Goal: Contribute content: Add original content to the website for others to see

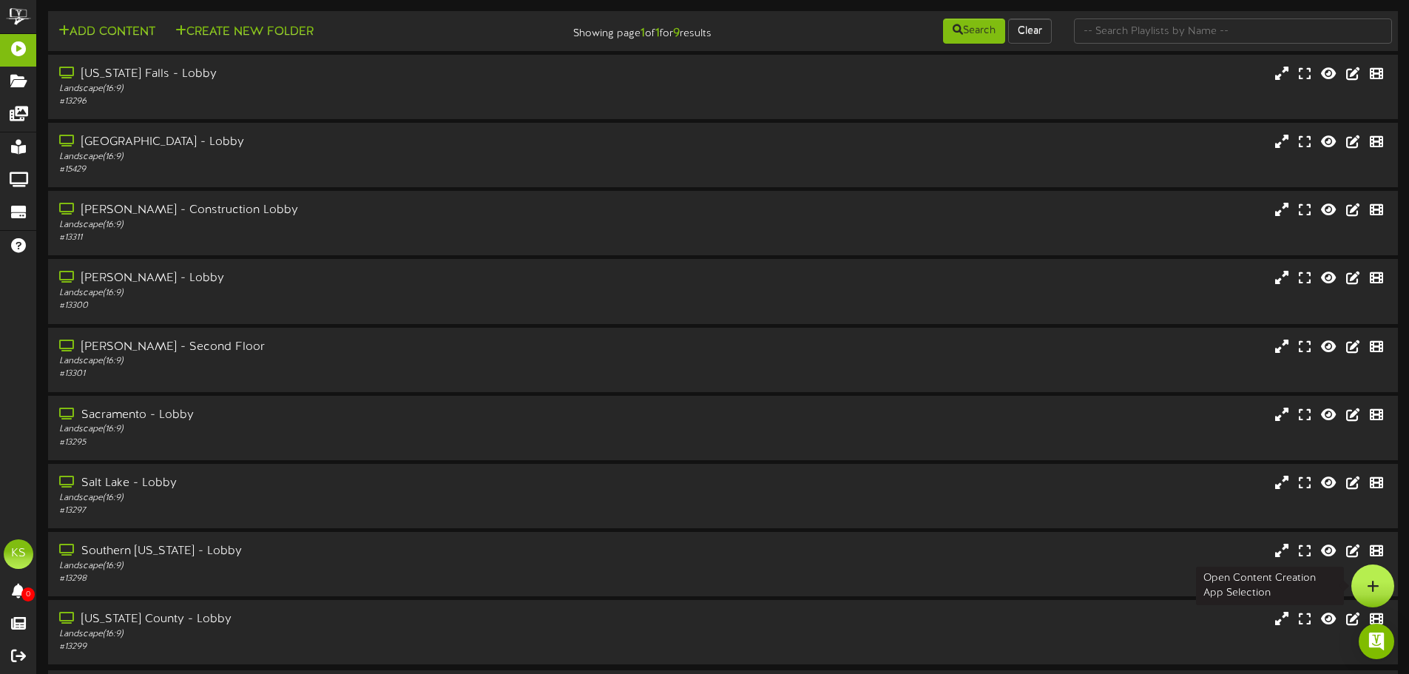
click at [1358, 586] on div at bounding box center [1372, 585] width 43 height 43
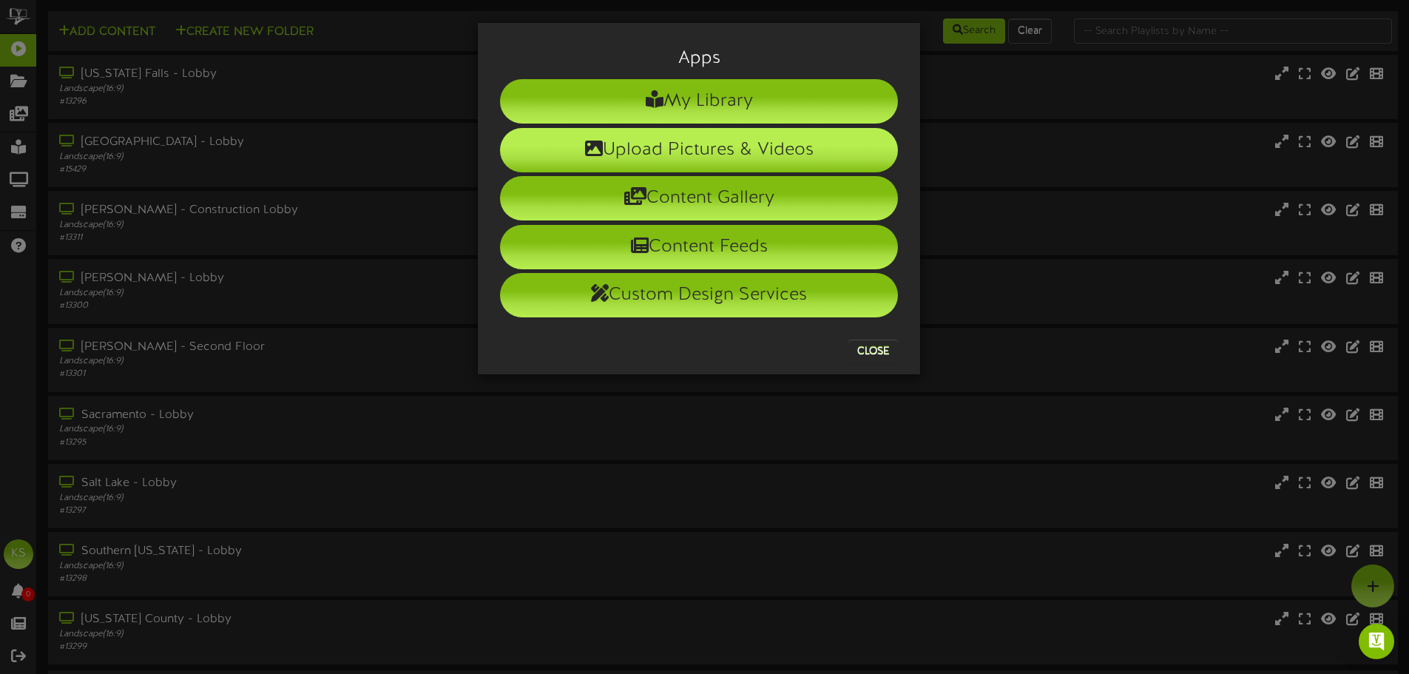
click at [714, 146] on li "Upload Pictures & Videos" at bounding box center [699, 150] width 398 height 44
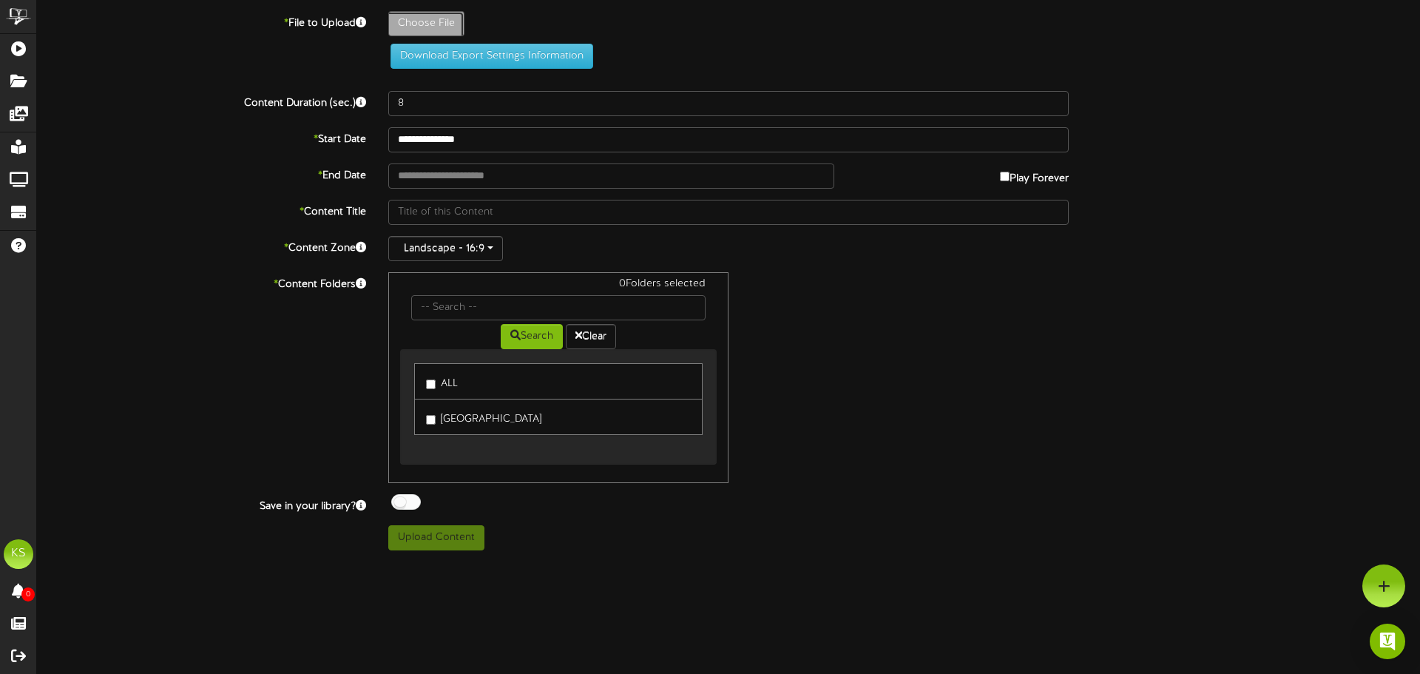
type input "**********"
type input "LB0825revised"
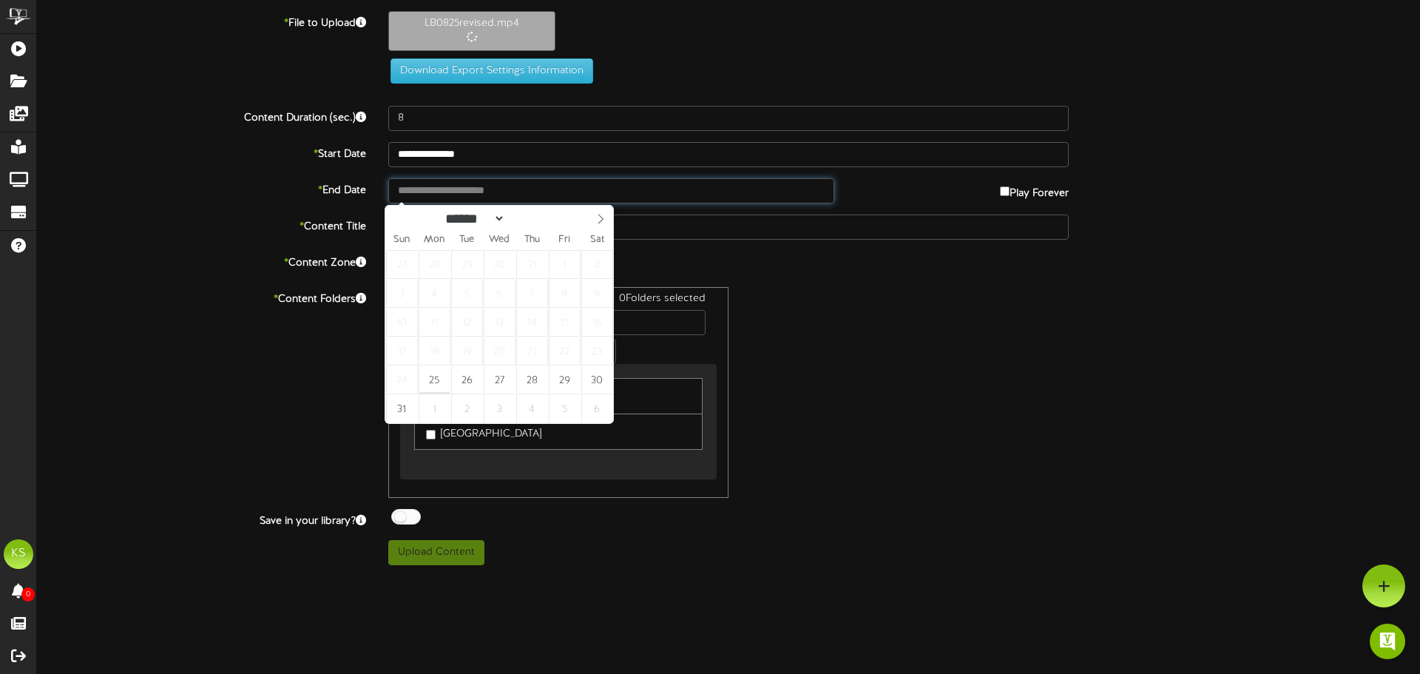
click at [428, 195] on input "text" at bounding box center [611, 190] width 446 height 25
type input "**********"
type input "35"
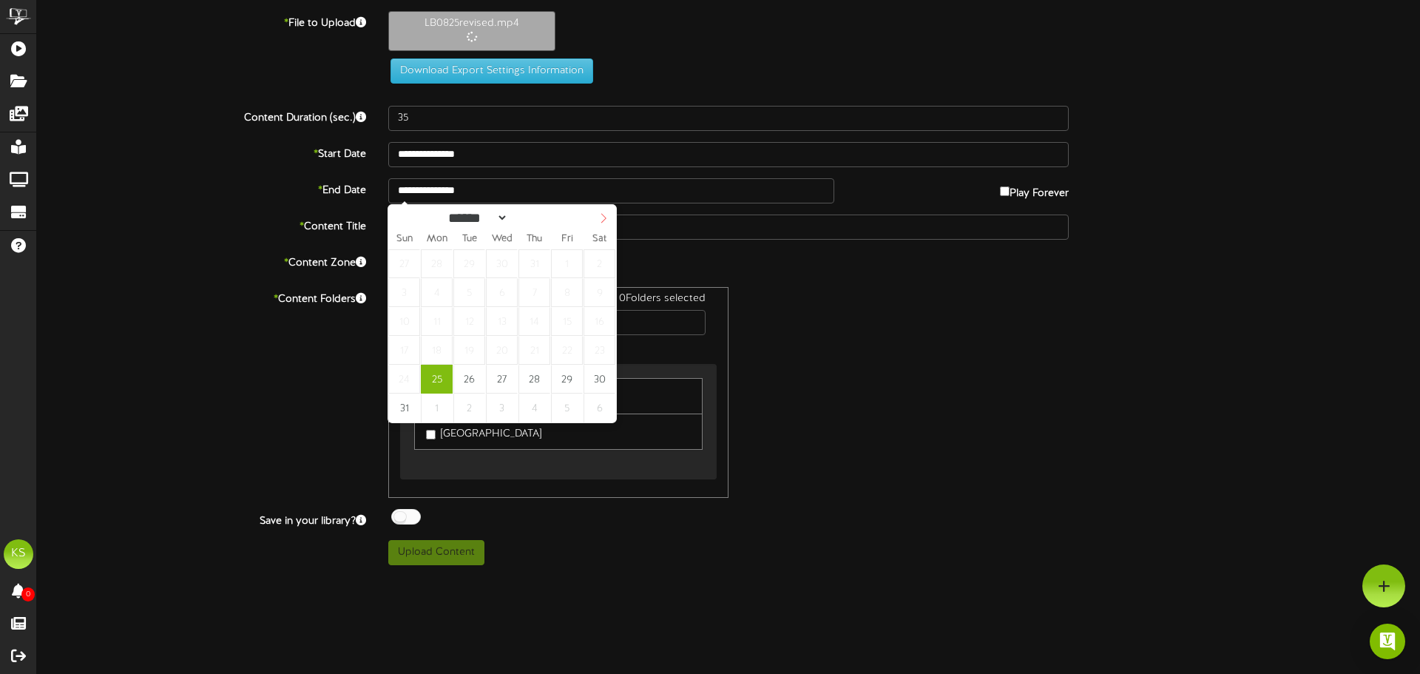
select select "*"
click at [598, 219] on icon at bounding box center [603, 218] width 10 height 10
type input "**********"
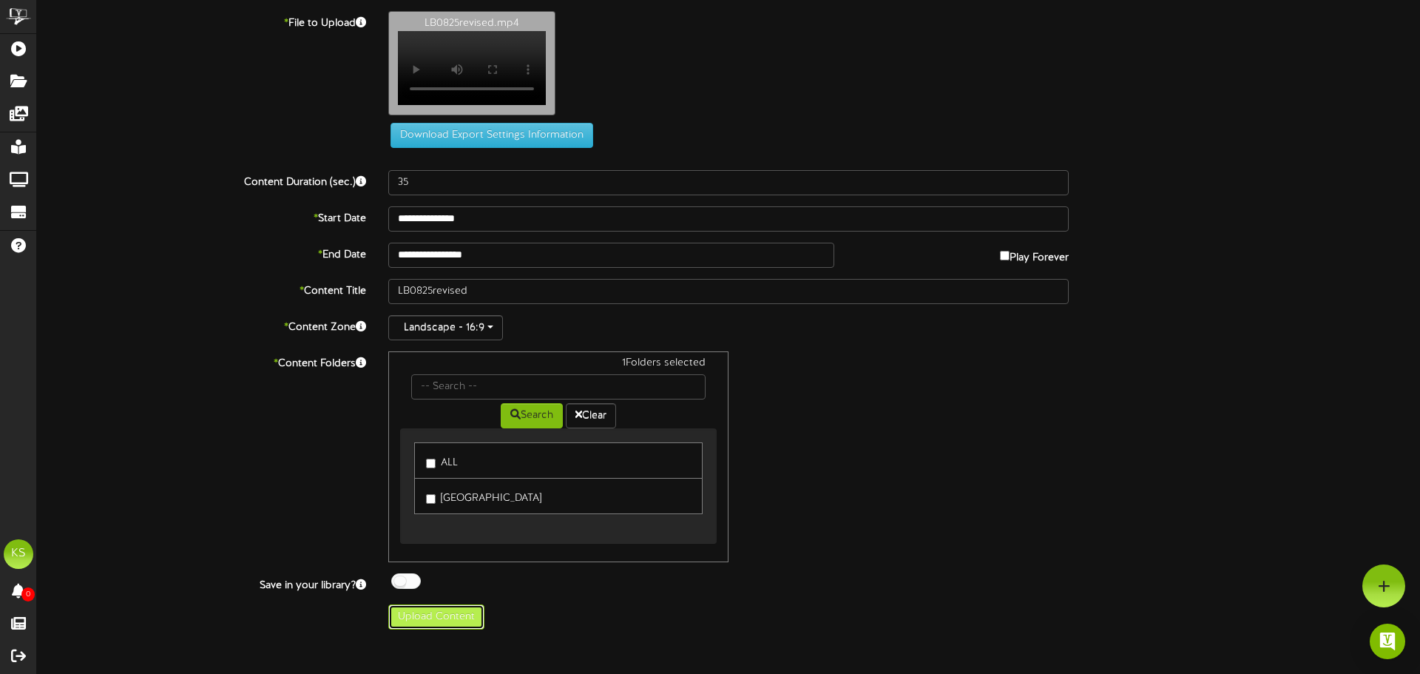
click at [461, 623] on button "Upload Content" at bounding box center [436, 616] width 96 height 25
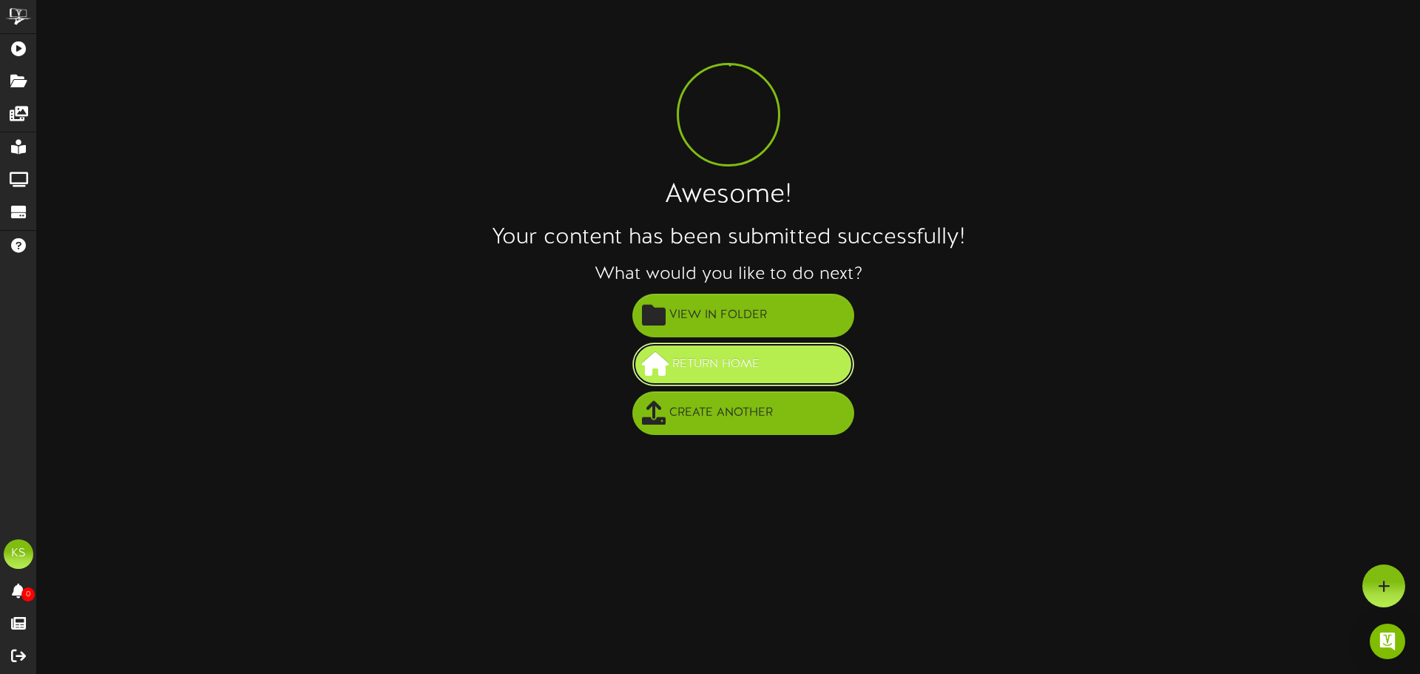
click at [785, 365] on button "Return Home" at bounding box center [743, 364] width 222 height 44
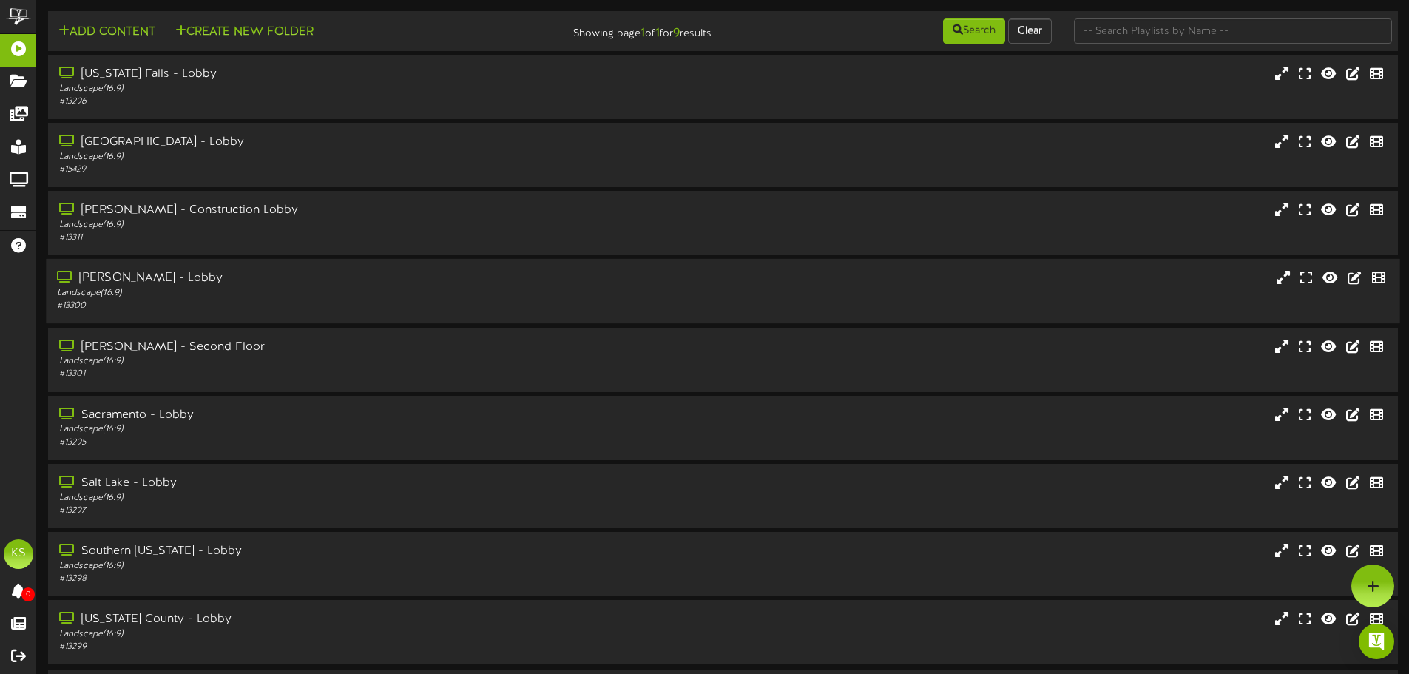
click at [176, 280] on div "[PERSON_NAME] - Lobby" at bounding box center [328, 278] width 542 height 17
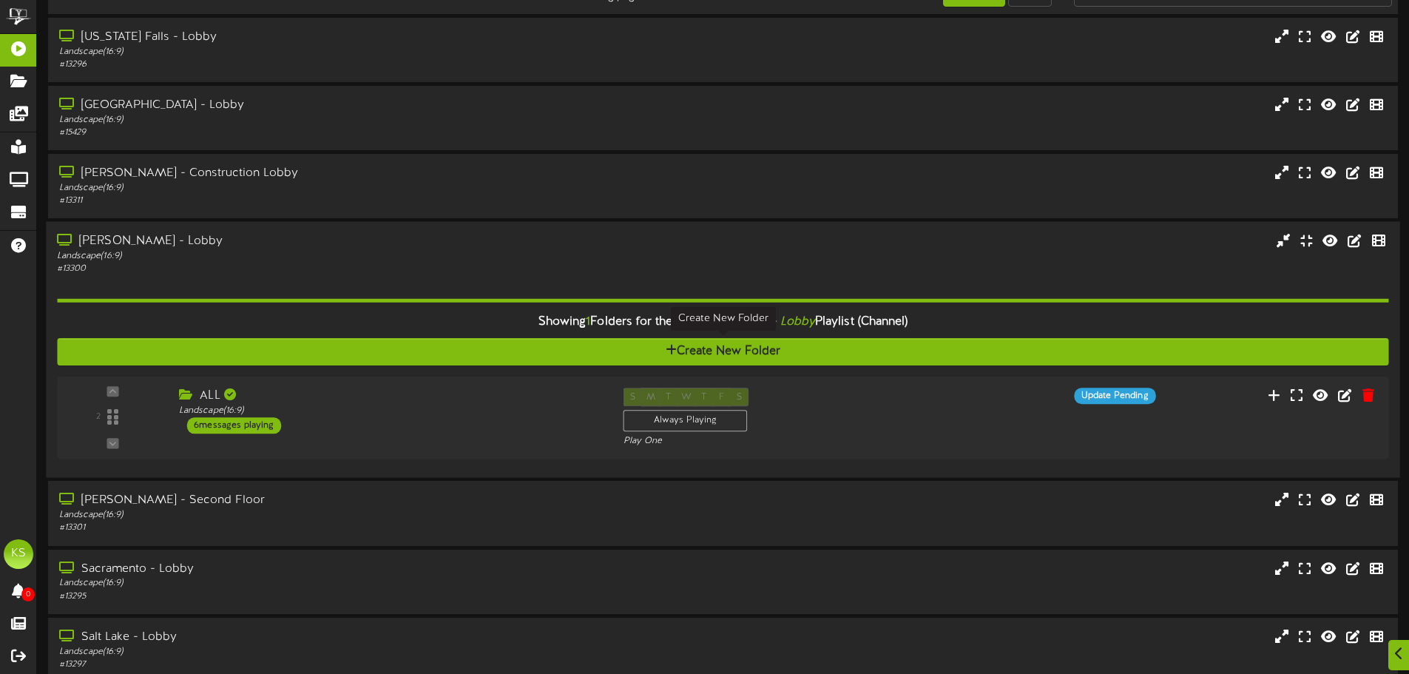
scroll to position [74, 0]
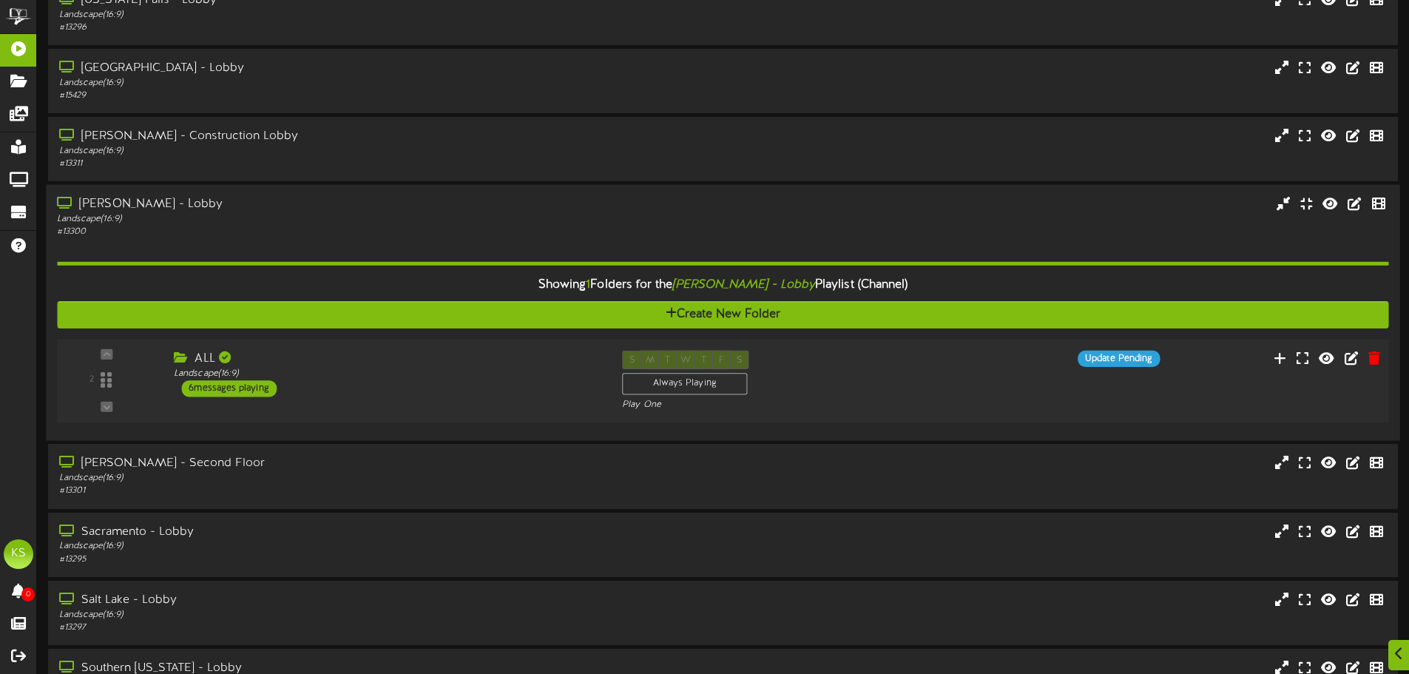
click at [251, 394] on div "6 messages playing" at bounding box center [228, 388] width 95 height 16
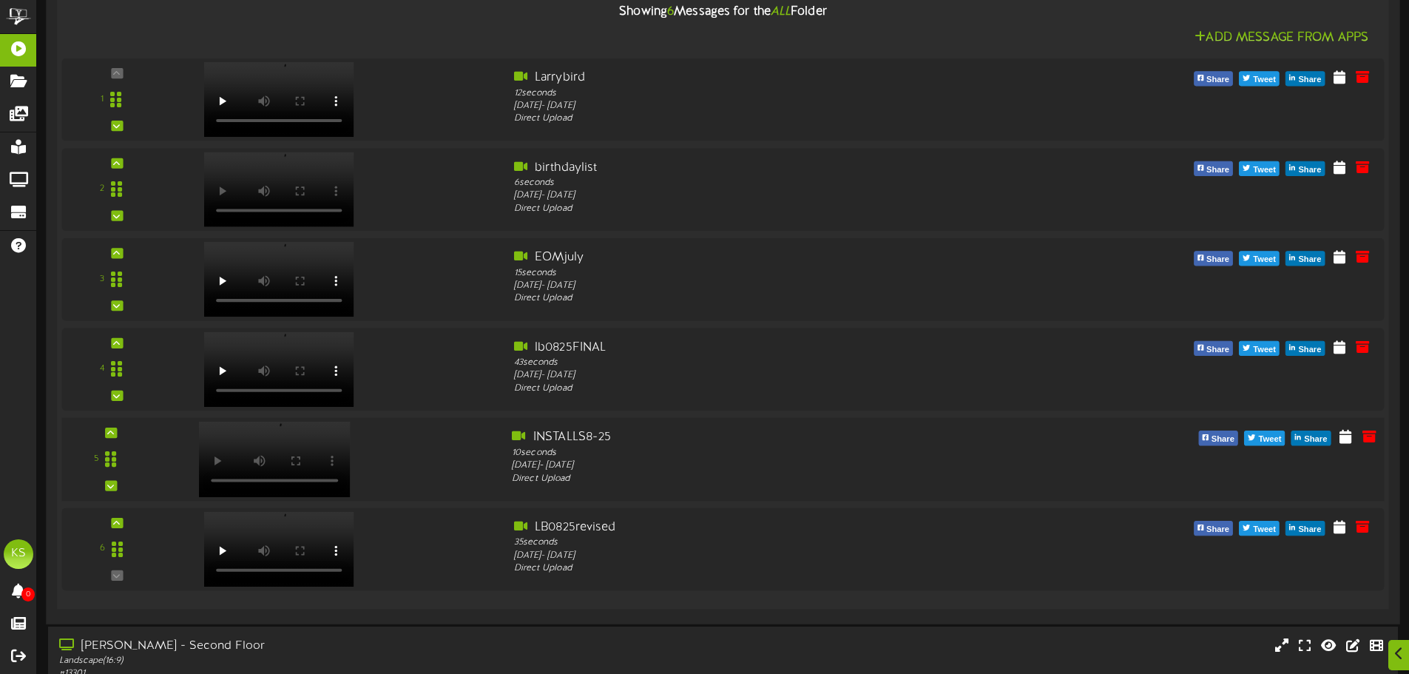
scroll to position [518, 0]
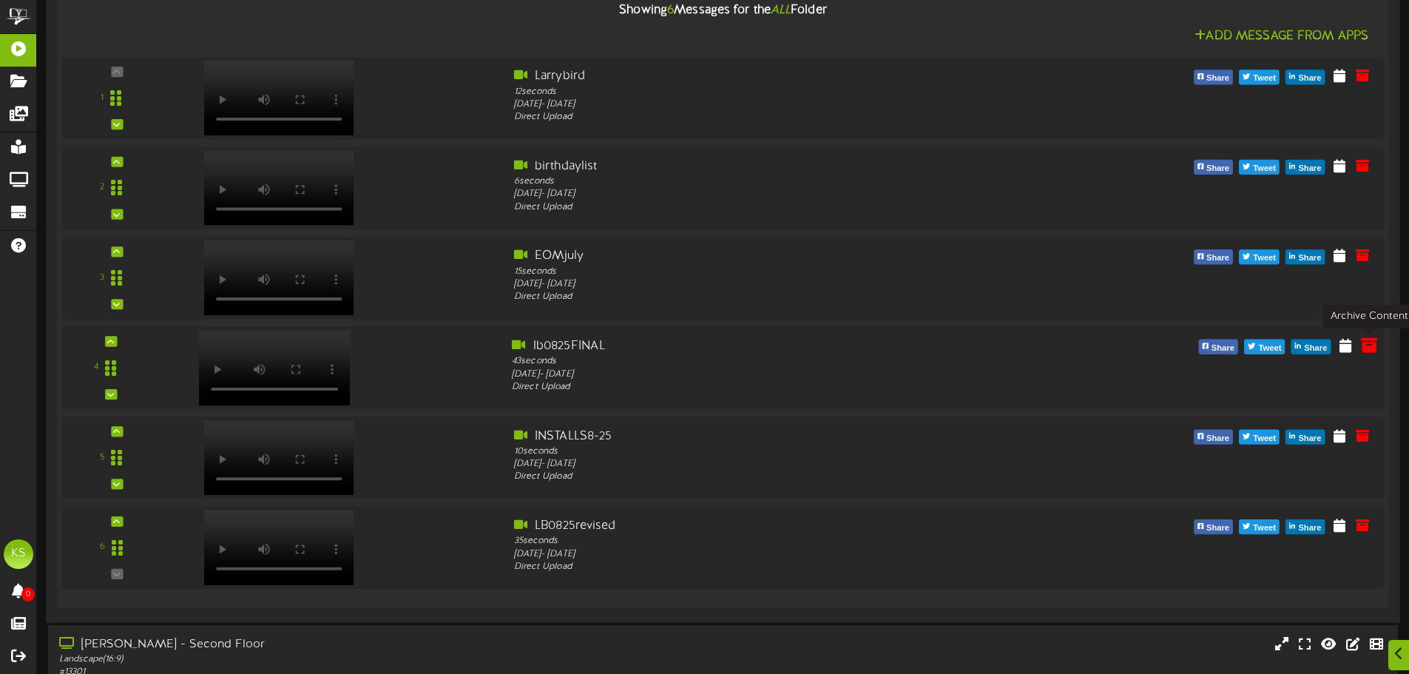
click at [1367, 351] on icon at bounding box center [1369, 344] width 16 height 16
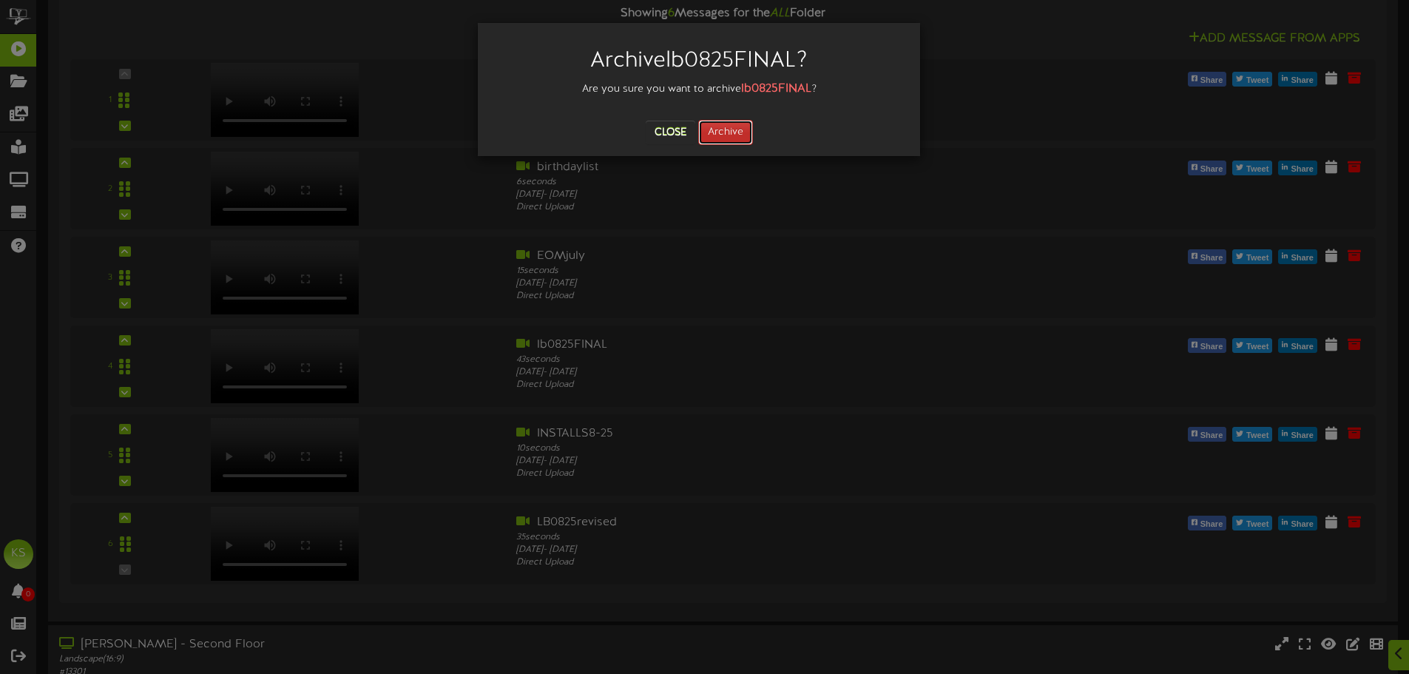
click at [731, 130] on button "Archive" at bounding box center [725, 132] width 55 height 25
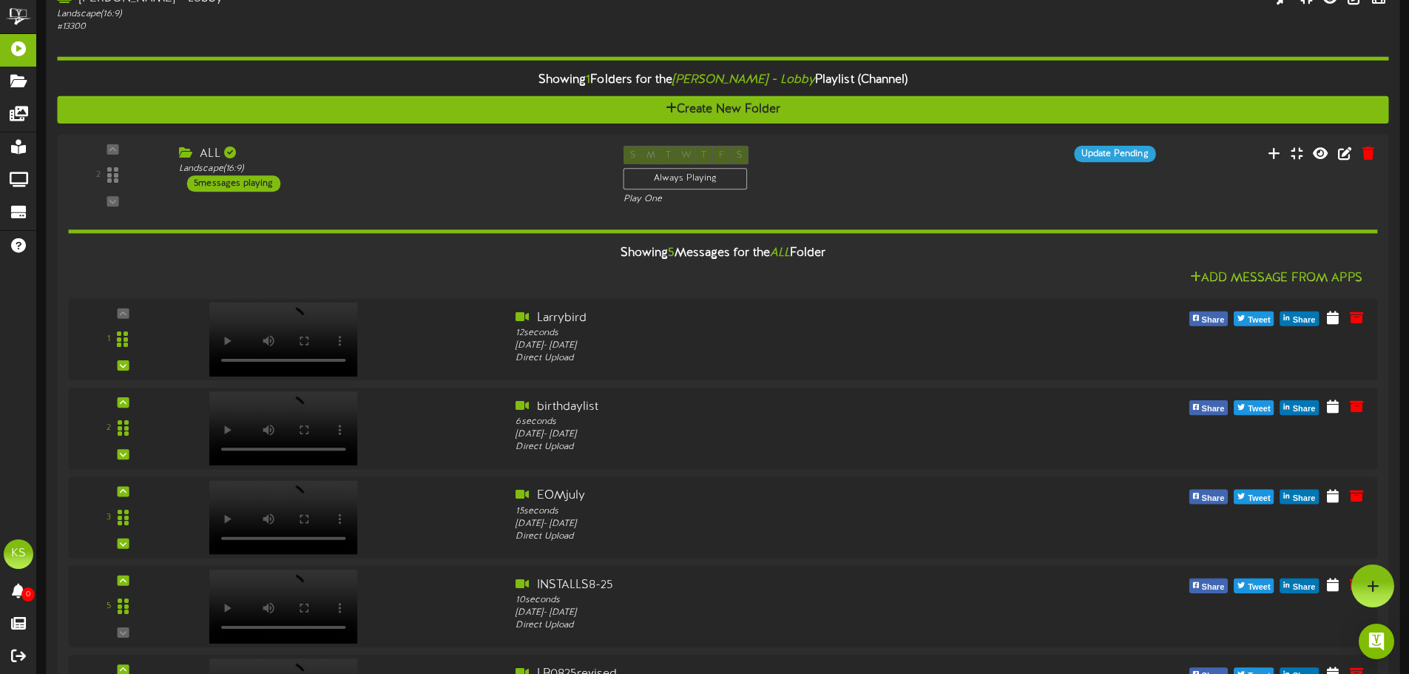
scroll to position [251, 0]
